Goal: Navigation & Orientation: Find specific page/section

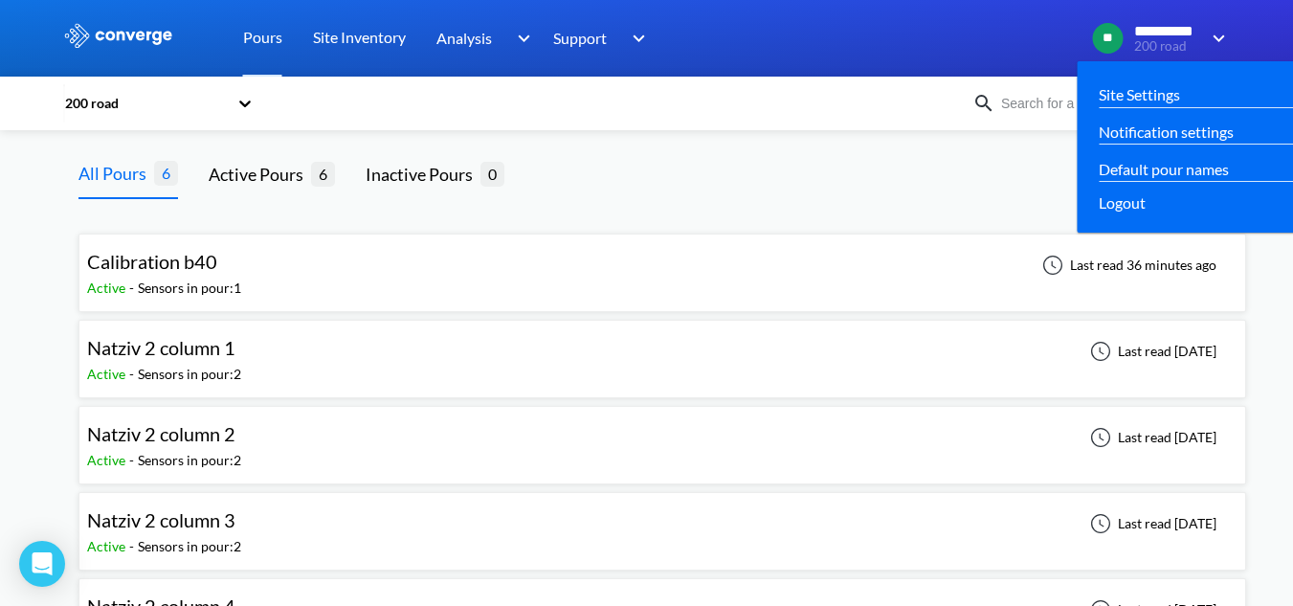
click at [1145, 34] on span "**********" at bounding box center [1168, 31] width 66 height 17
click at [1225, 51] on div "**********" at bounding box center [1162, 38] width 138 height 31
click at [1225, 44] on img at bounding box center [1216, 38] width 31 height 23
click at [1214, 36] on img at bounding box center [1216, 38] width 31 height 23
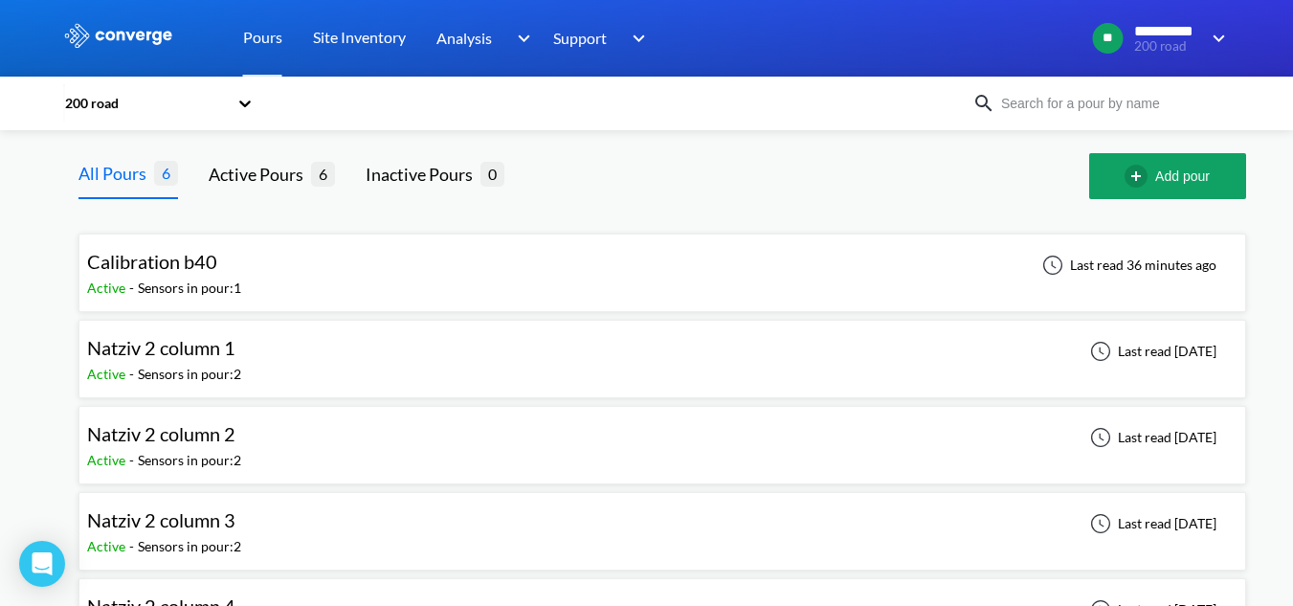
drag, startPoint x: 223, startPoint y: 39, endPoint x: 237, endPoint y: 42, distance: 14.6
click at [226, 38] on div "Pours Site Inventory Analysis Concrete Performance BIM Support Online Help Guid…" at bounding box center [413, 38] width 479 height 77
click at [258, 50] on link "Pours" at bounding box center [262, 38] width 39 height 77
click at [261, 36] on link "Pours" at bounding box center [262, 38] width 39 height 77
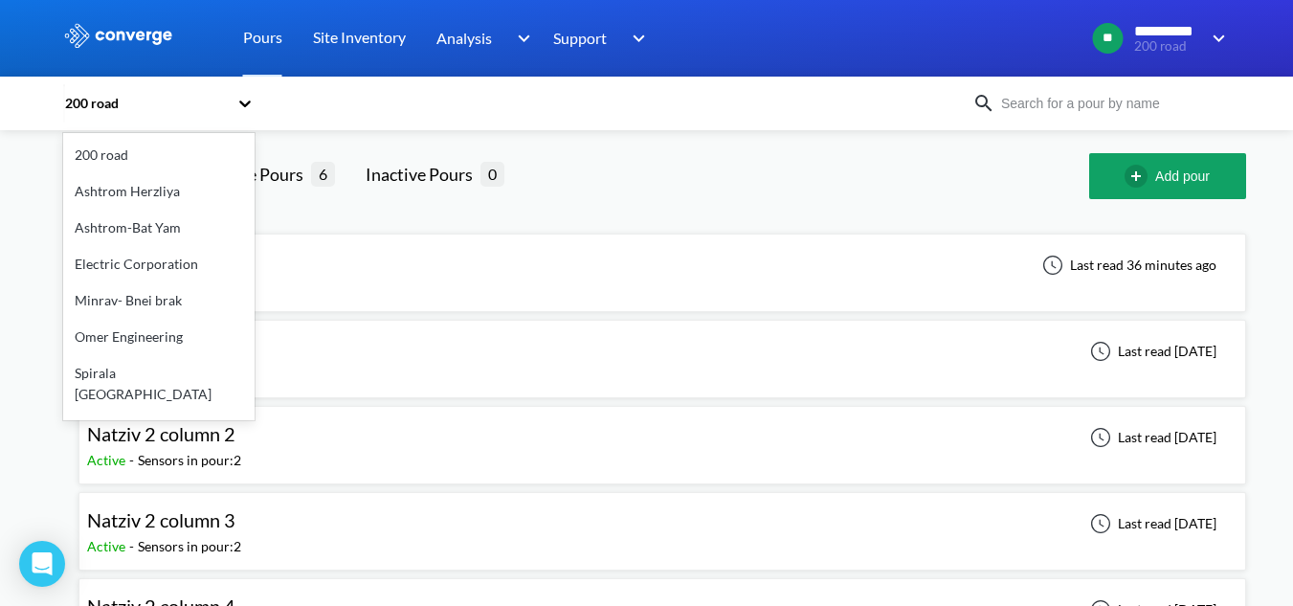
click at [253, 94] on icon at bounding box center [245, 103] width 19 height 19
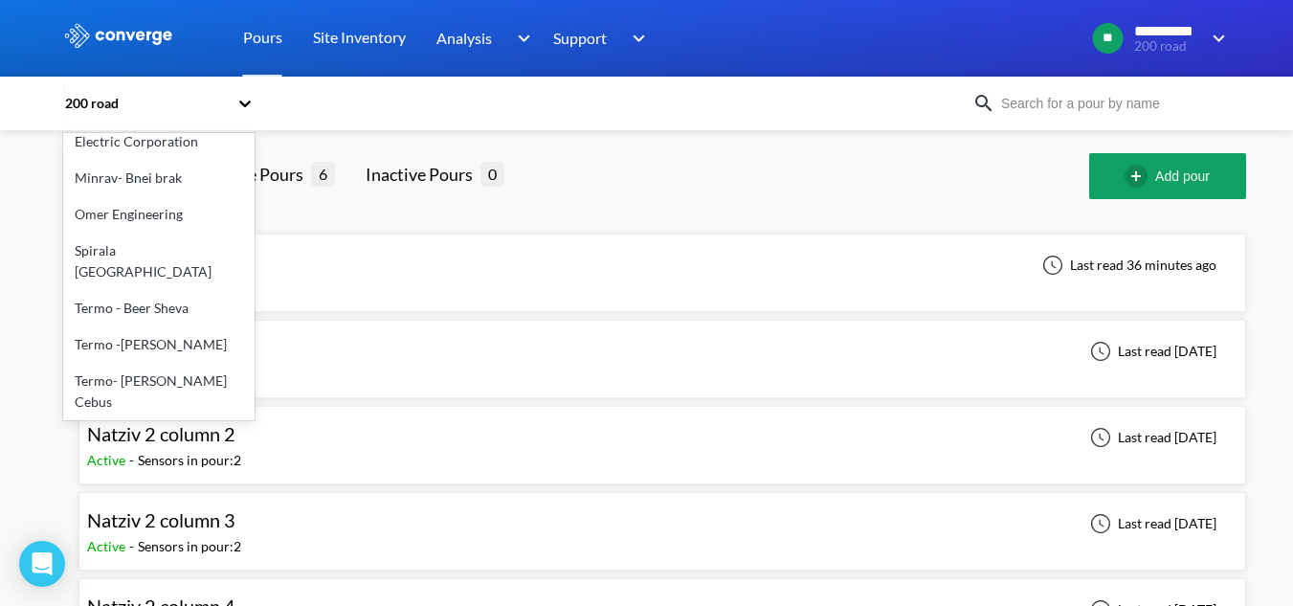
scroll to position [96, 0]
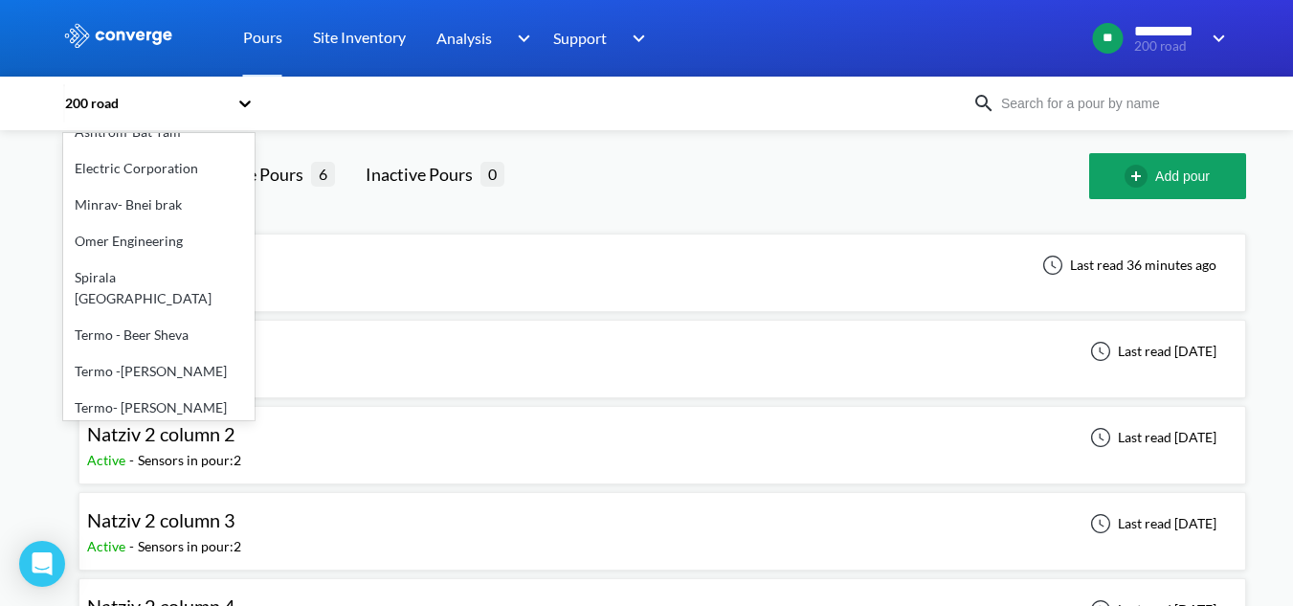
click at [130, 273] on div "Spirala [GEOGRAPHIC_DATA]" at bounding box center [158, 287] width 191 height 57
